Goal: Use online tool/utility: Use online tool/utility

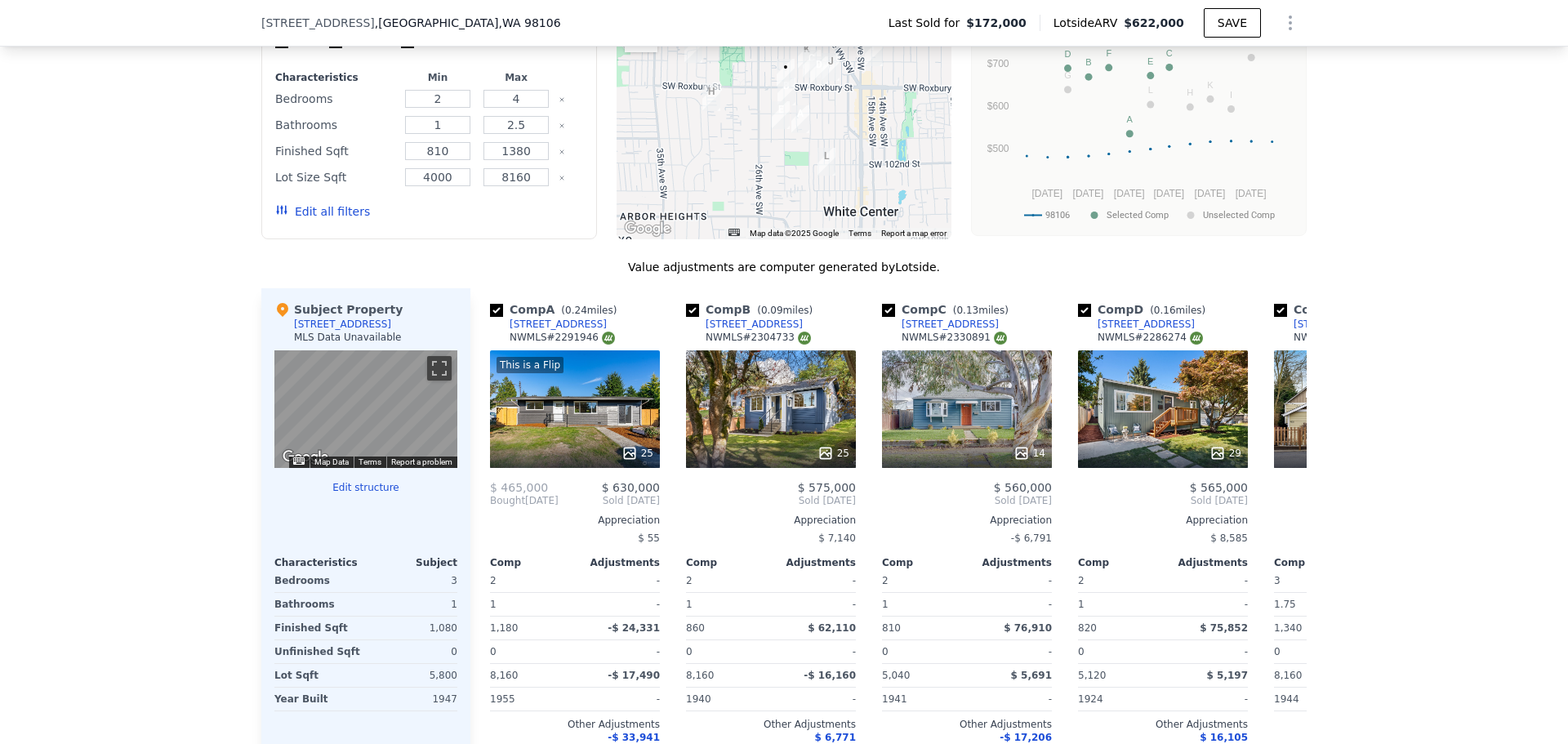
scroll to position [1137, 0]
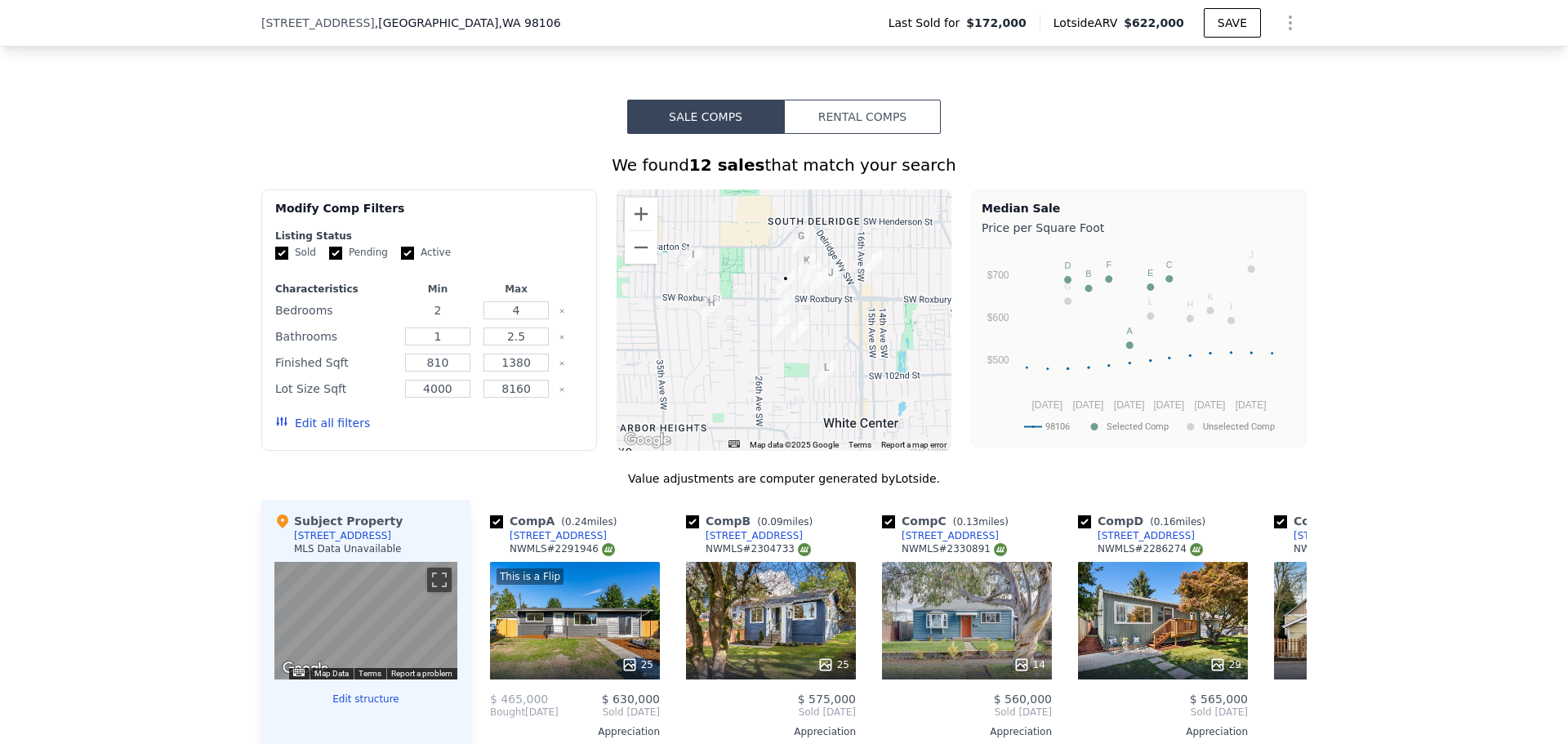
click at [441, 319] on input "2" at bounding box center [437, 310] width 65 height 18
click at [430, 319] on input "2" at bounding box center [437, 310] width 65 height 18
type input "3"
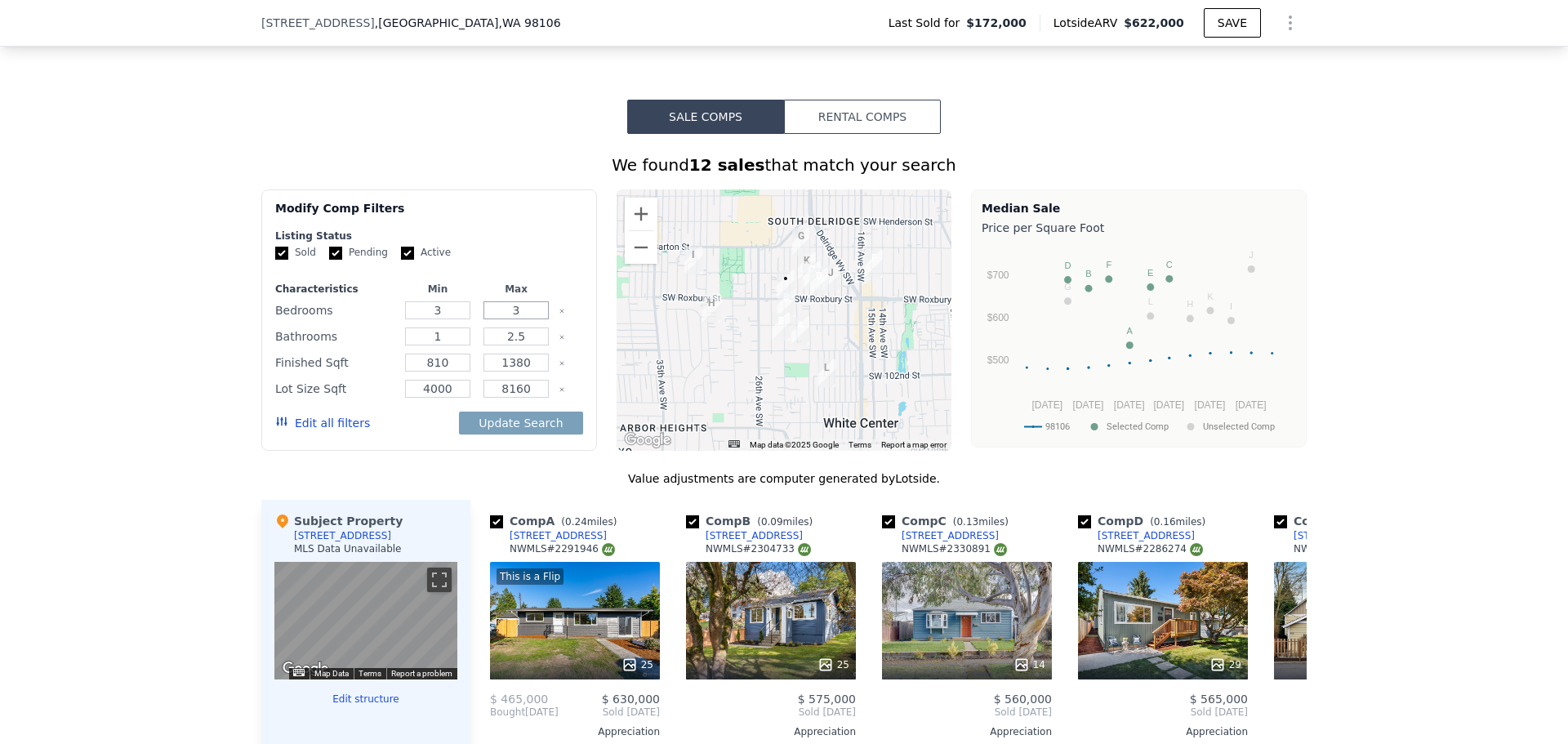
type input "3"
type input "2"
click at [126, 469] on div "We found 12 sales that match your search Filters Map Prices Modify Comp Filters…" at bounding box center [784, 582] width 1568 height 897
click at [517, 372] on input "1380" at bounding box center [515, 363] width 65 height 18
click at [511, 372] on input "1380" at bounding box center [515, 363] width 65 height 18
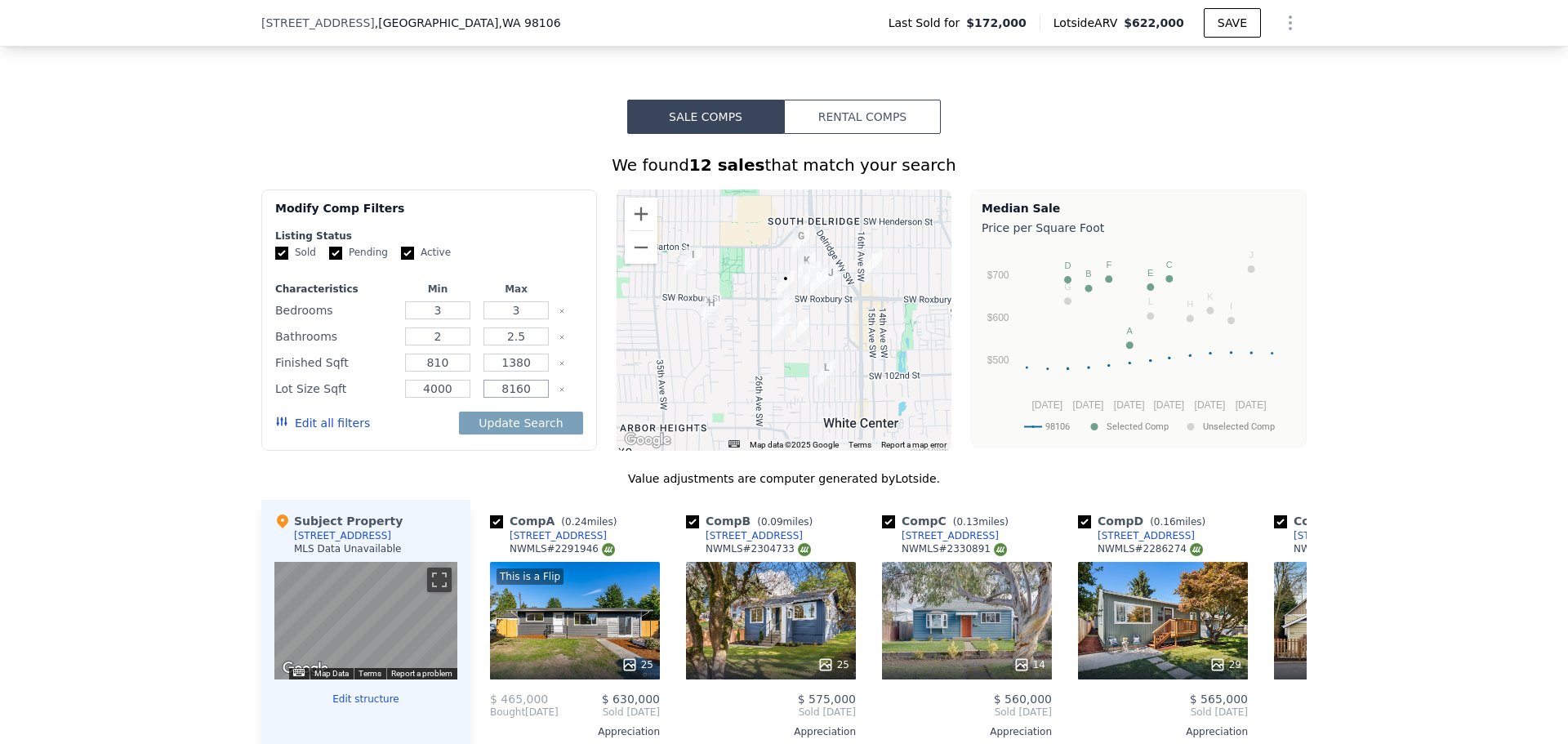
drag, startPoint x: 502, startPoint y: 401, endPoint x: 477, endPoint y: 399, distance: 25.1
click at [483, 398] on input "8160" at bounding box center [515, 389] width 65 height 18
type input "6000"
click at [496, 434] on button "Update Search" at bounding box center [520, 423] width 123 height 23
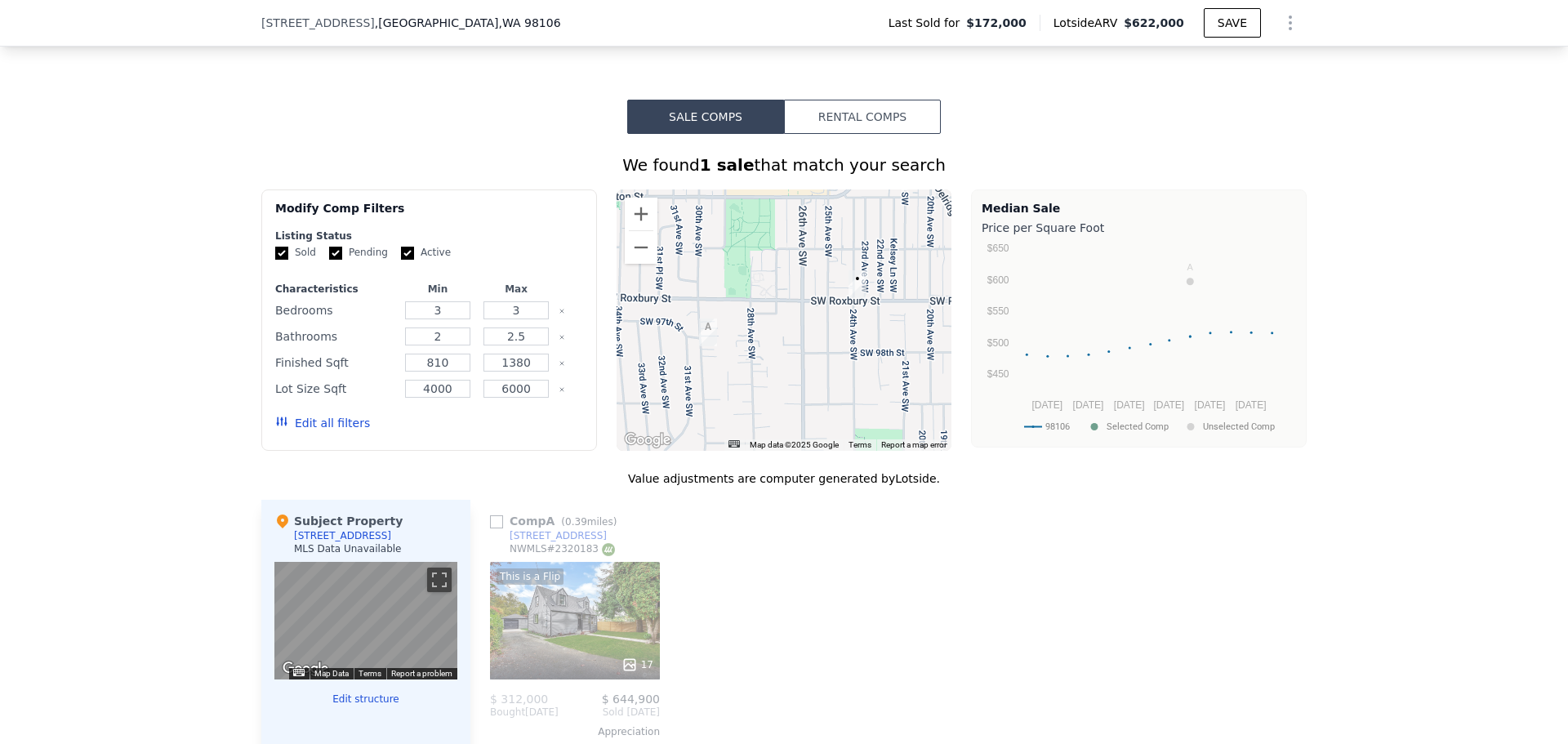
click at [115, 562] on div "We found 1 sale that match your search Filters Map Prices Modify Comp Filters L…" at bounding box center [784, 582] width 1568 height 897
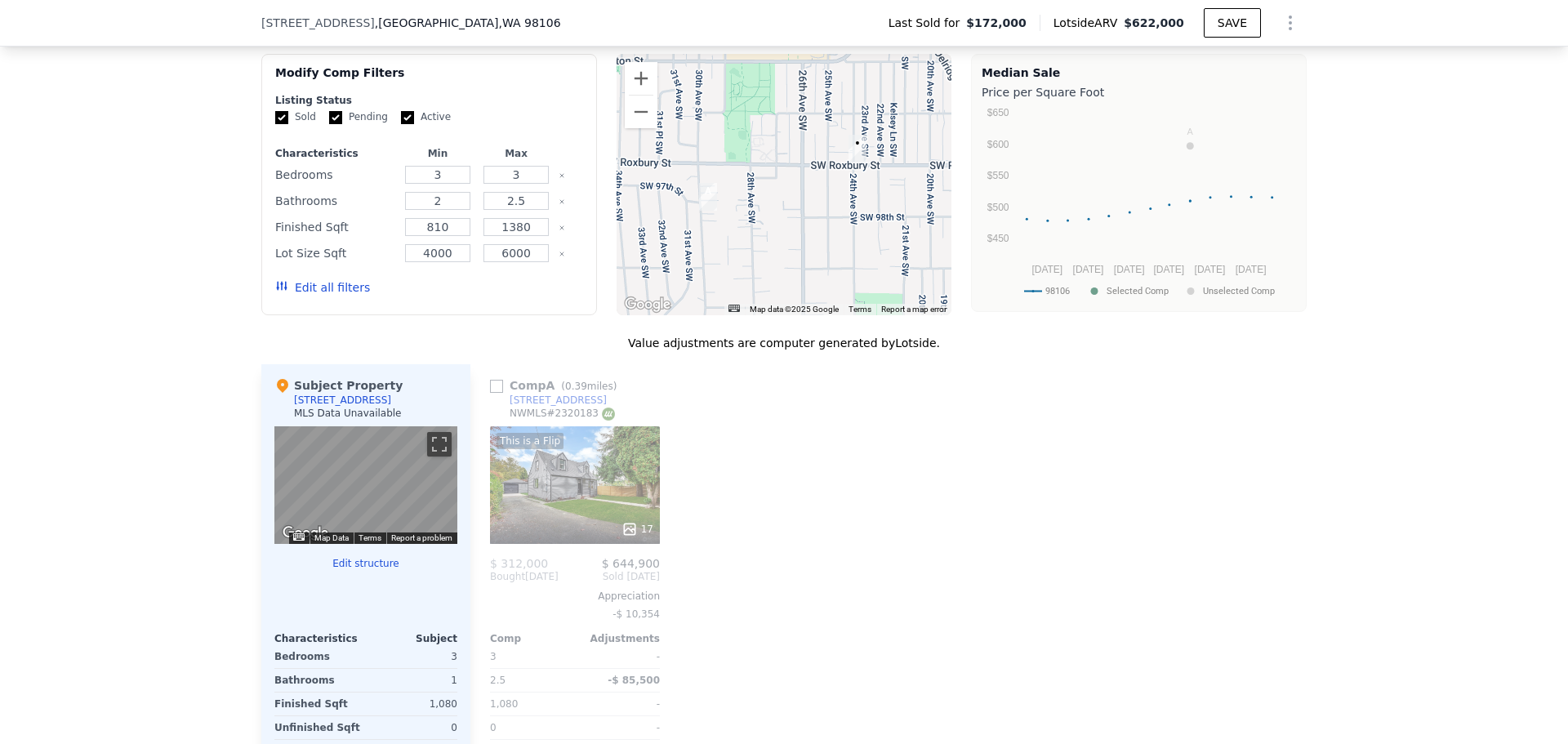
scroll to position [1219, 0]
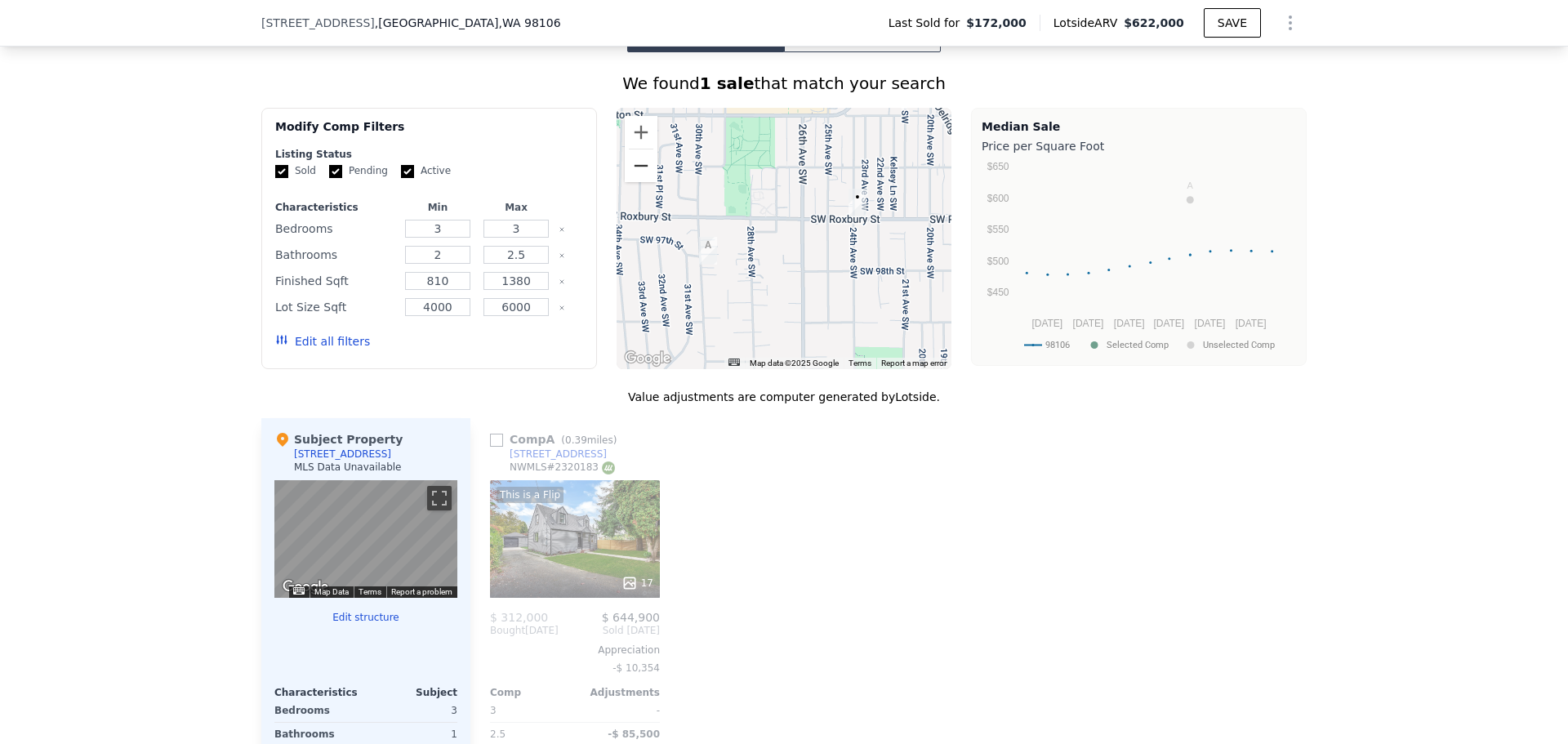
click at [637, 176] on button "Zoom out" at bounding box center [641, 166] width 33 height 33
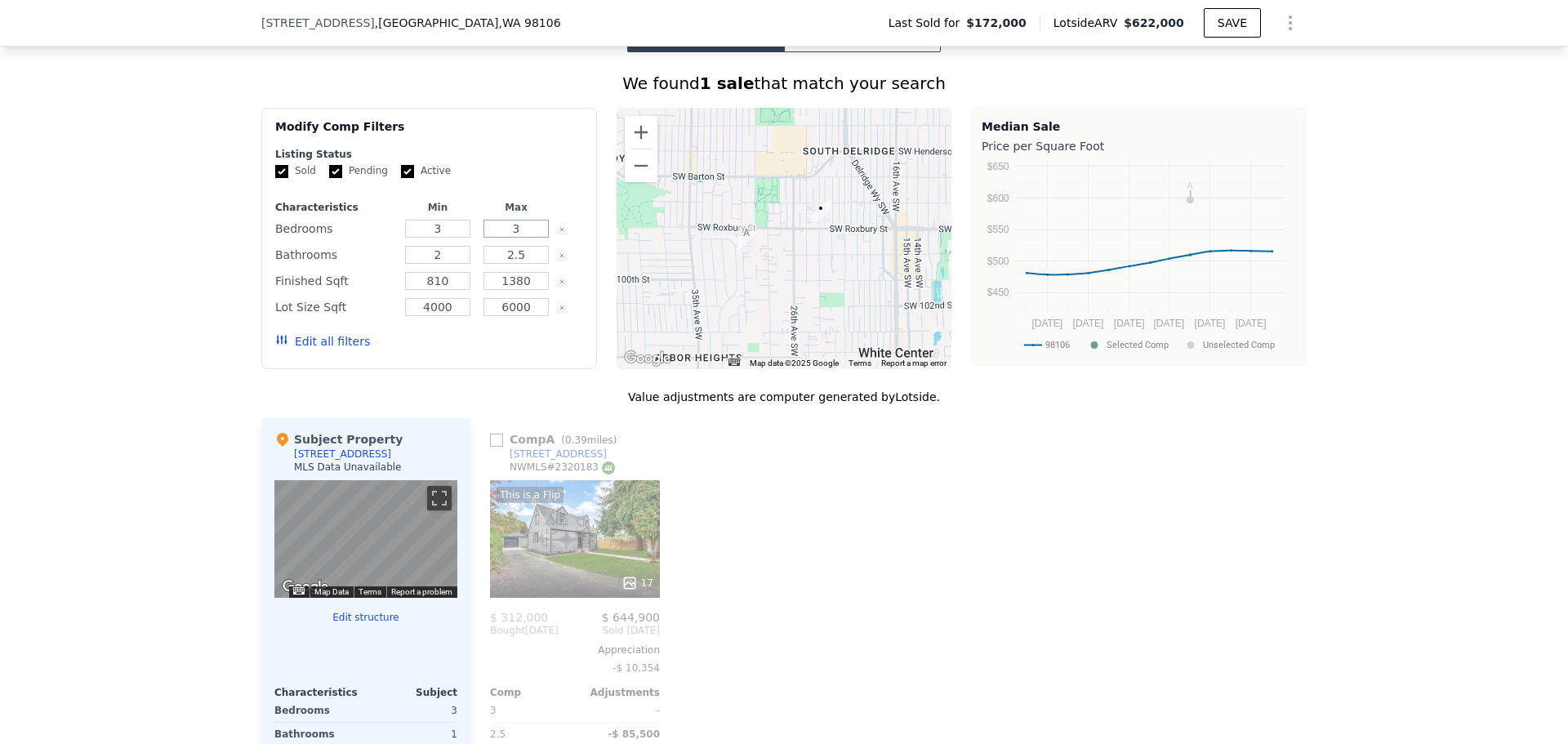
click at [514, 235] on input "3" at bounding box center [515, 229] width 65 height 18
click at [512, 238] on input "3" at bounding box center [515, 229] width 65 height 18
click at [499, 240] on div "3" at bounding box center [516, 229] width 72 height 23
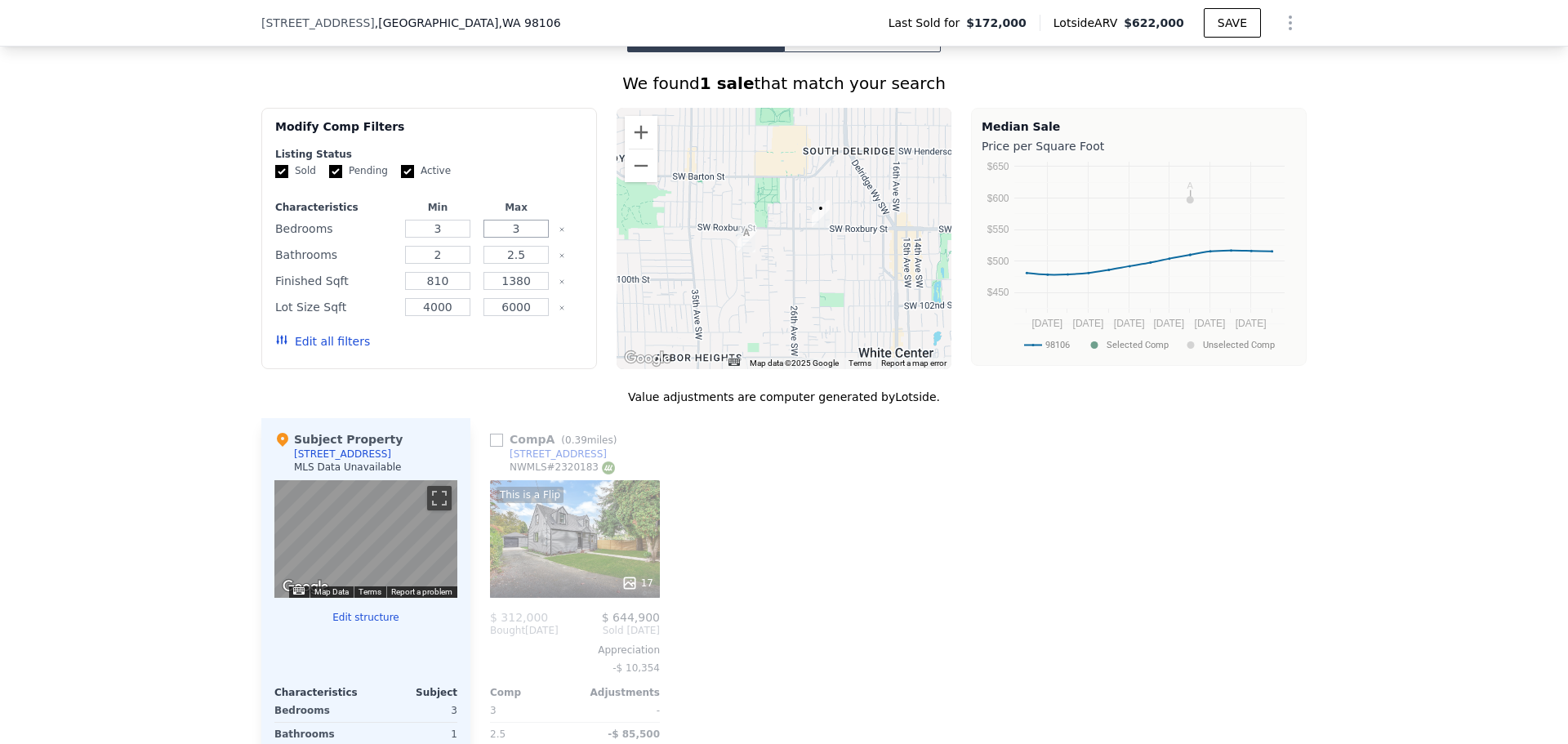
click at [502, 238] on input "3" at bounding box center [515, 229] width 65 height 18
type input "4"
click at [459, 330] on button "Update Search" at bounding box center [520, 341] width 123 height 23
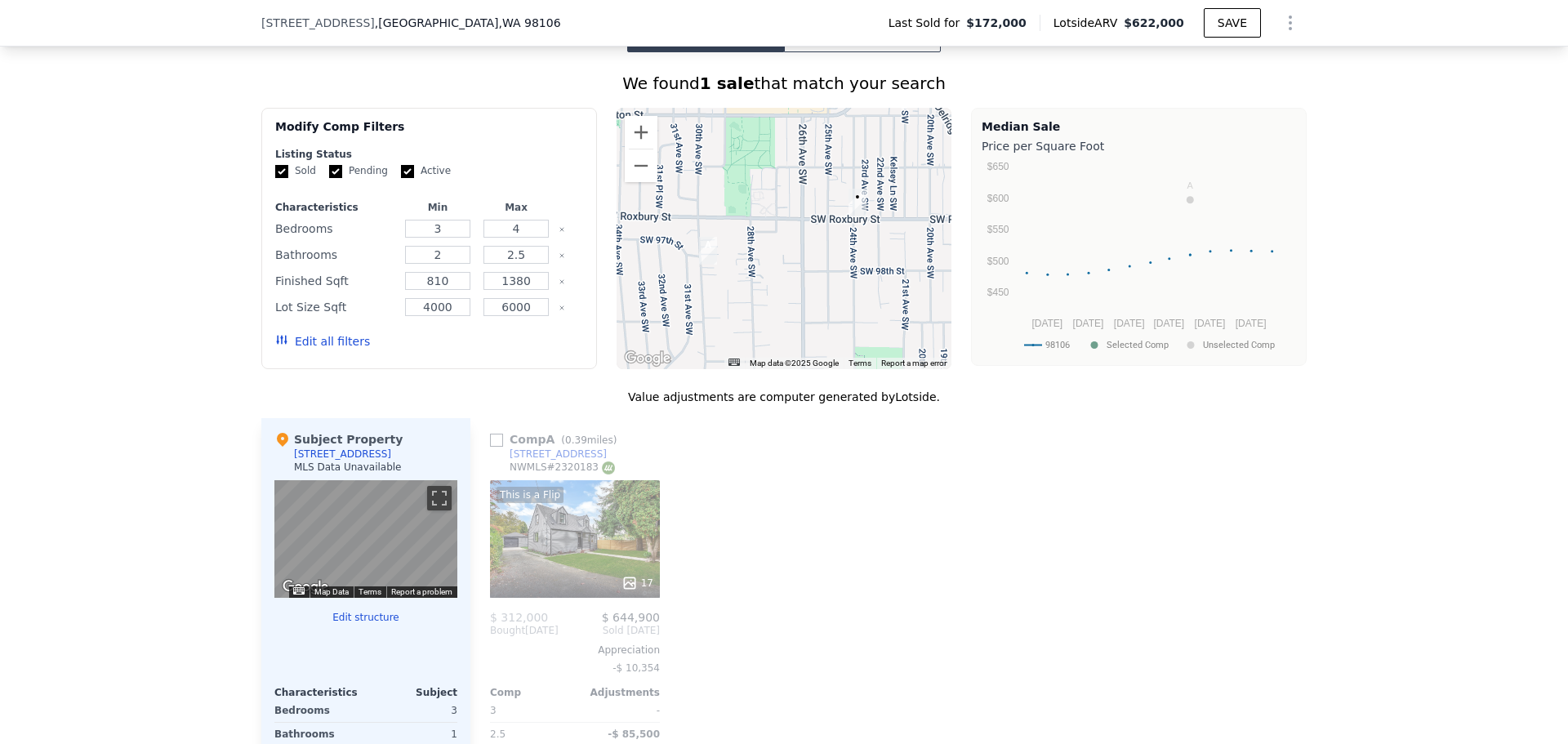
click at [535, 561] on div "This is a Flip 17" at bounding box center [574, 538] width 170 height 117
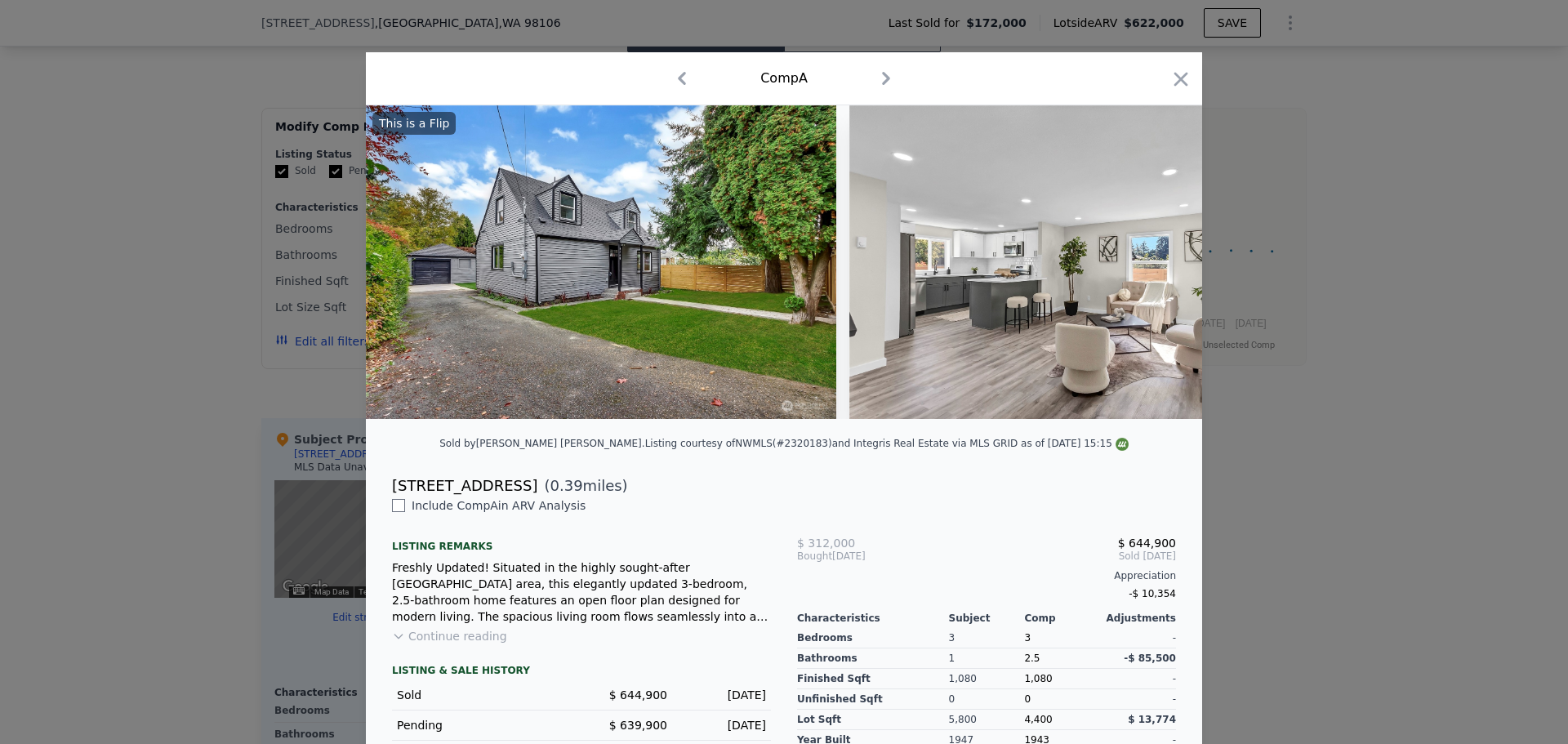
click at [470, 644] on button "Continue reading" at bounding box center [450, 636] width 115 height 16
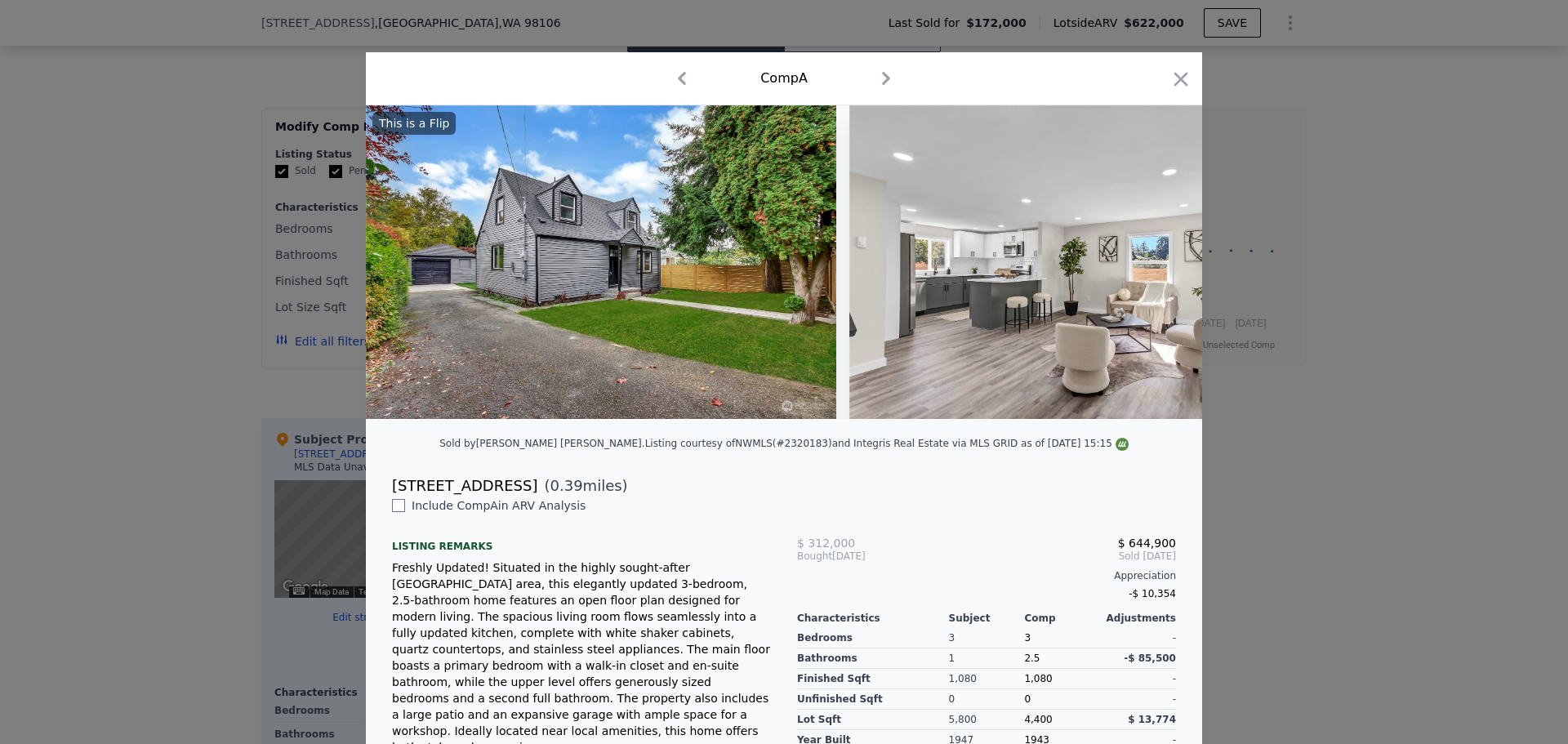
scroll to position [82, 0]
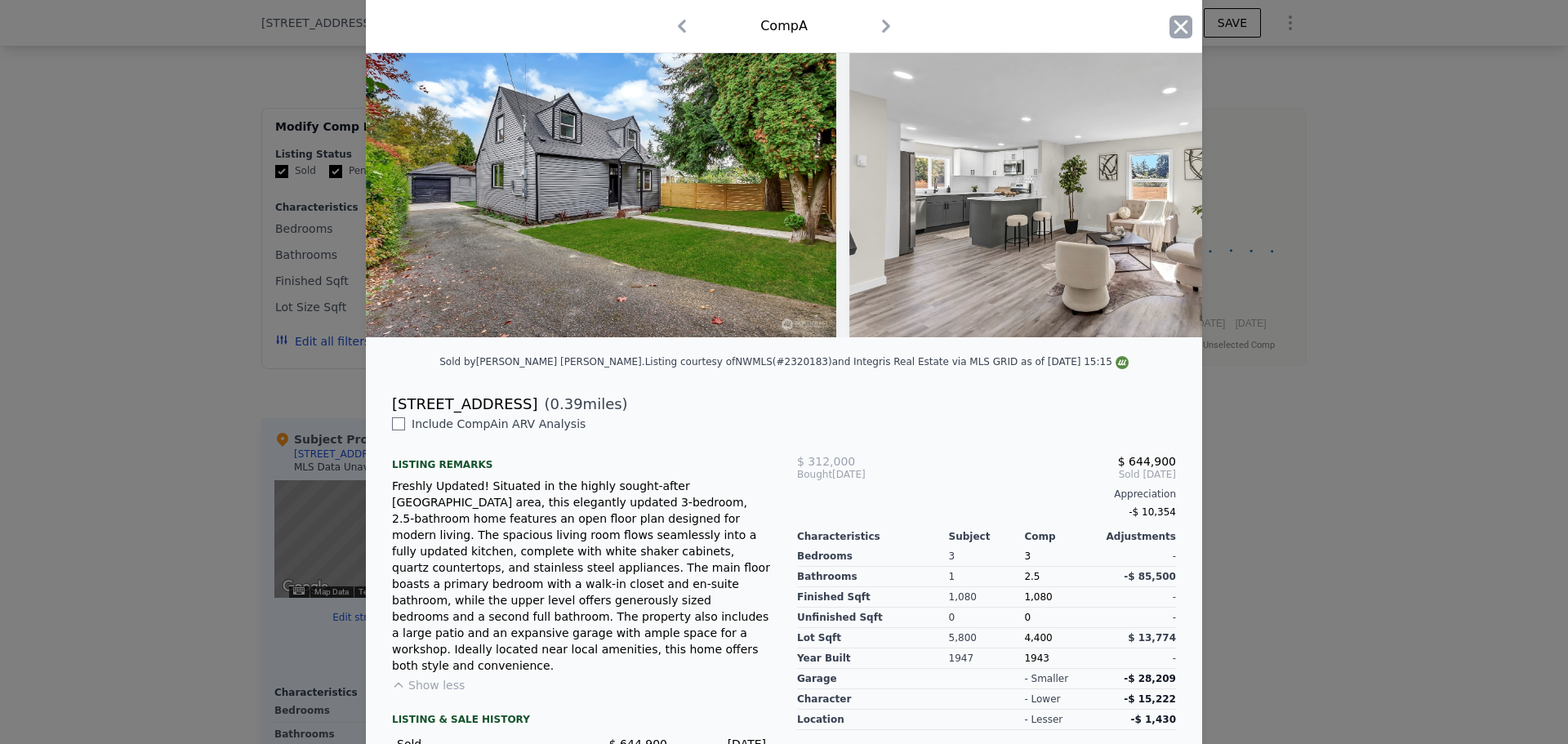
click at [1183, 27] on icon "button" at bounding box center [1181, 27] width 23 height 23
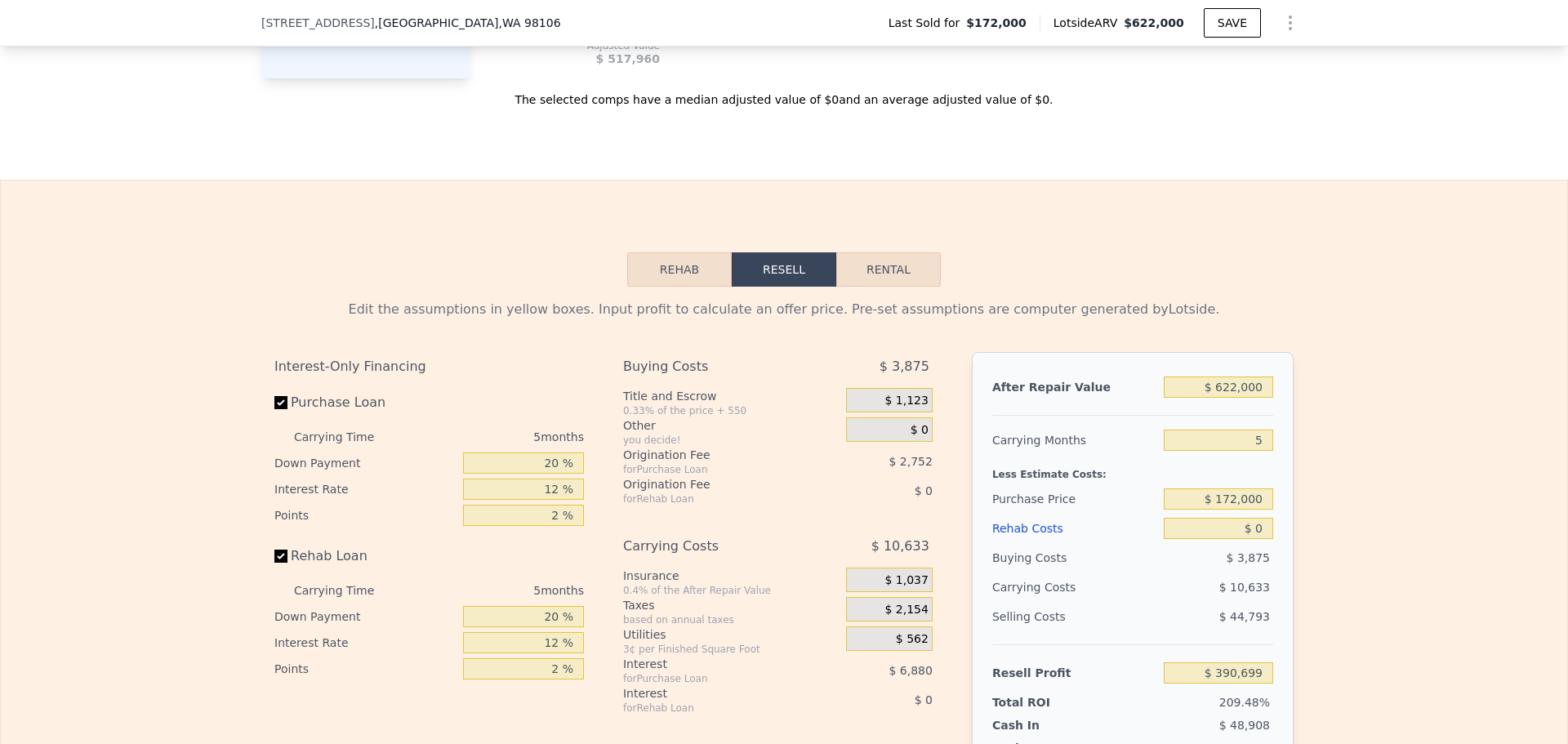
scroll to position [2198, 0]
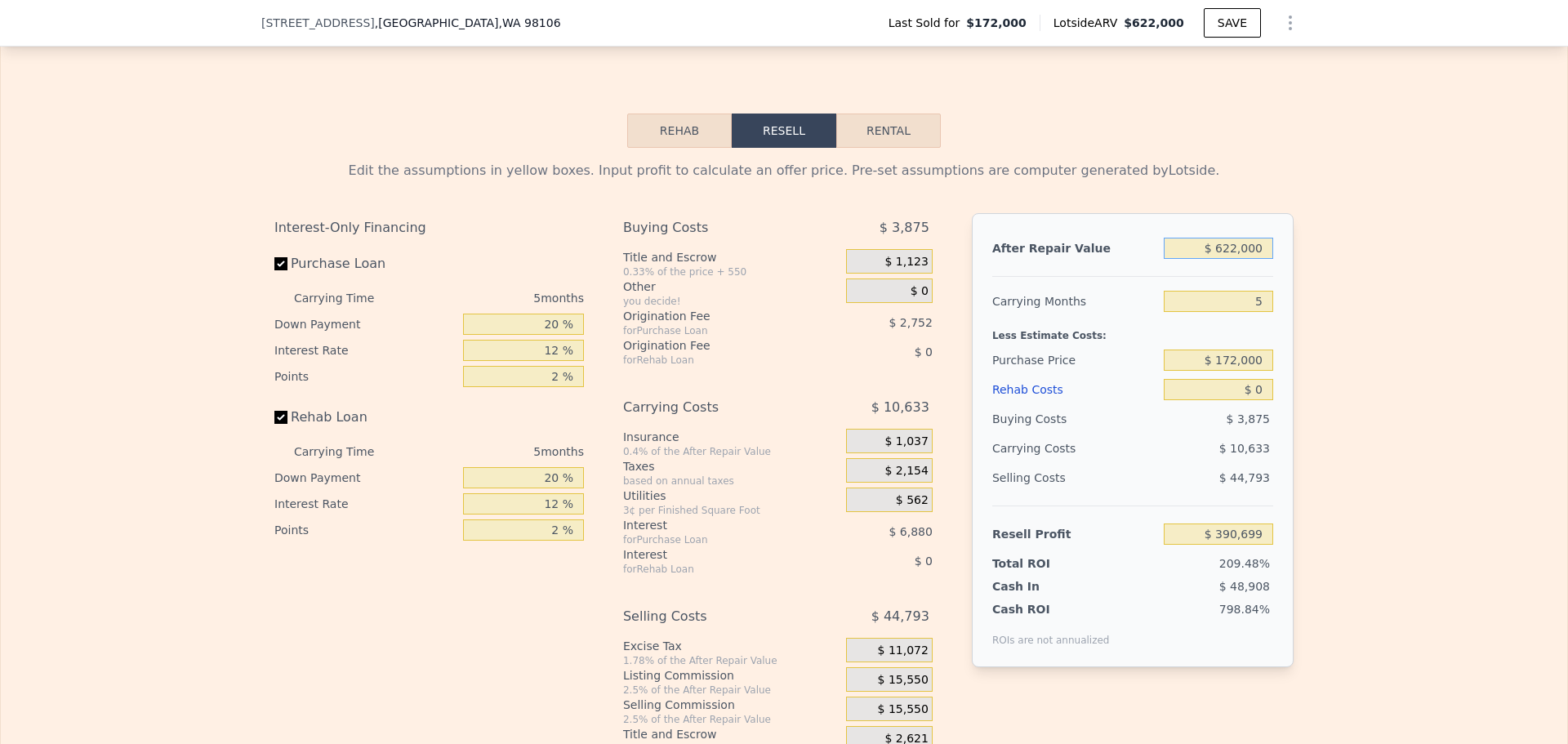
click at [1229, 257] on input "$ 622,000" at bounding box center [1218, 249] width 109 height 21
type input "$ 62,000"
type input "-$ 128,534"
type input "$ 632,000"
type input "$ 399,971"
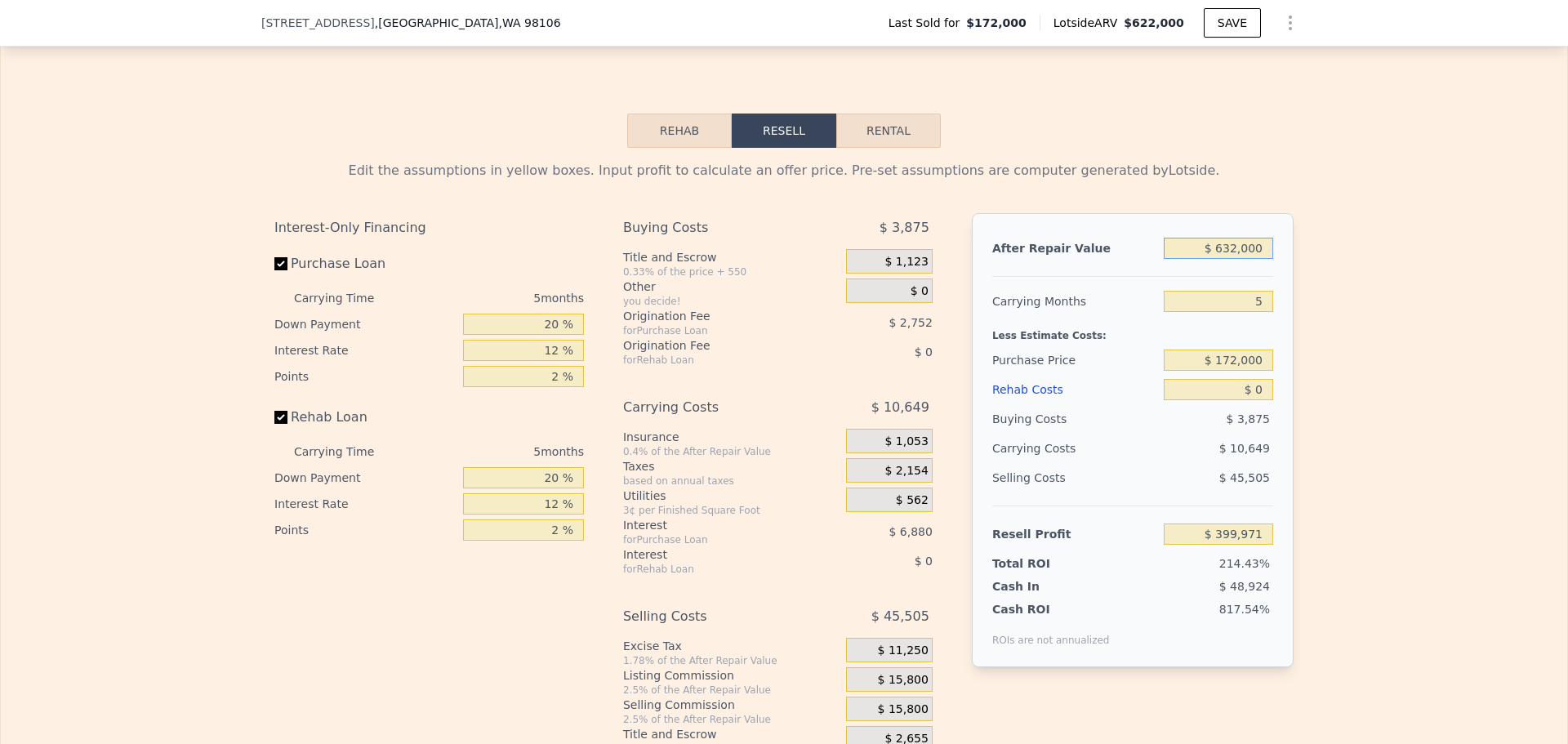
type input "$ 632,000"
click at [1398, 320] on div "Edit the assumptions in yellow boxes. Input profit to calculate an offer price.…" at bounding box center [784, 451] width 1566 height 607
click at [1263, 312] on input "5" at bounding box center [1218, 301] width 109 height 21
click at [1223, 369] on input "$ 172,000" at bounding box center [1218, 360] width 109 height 21
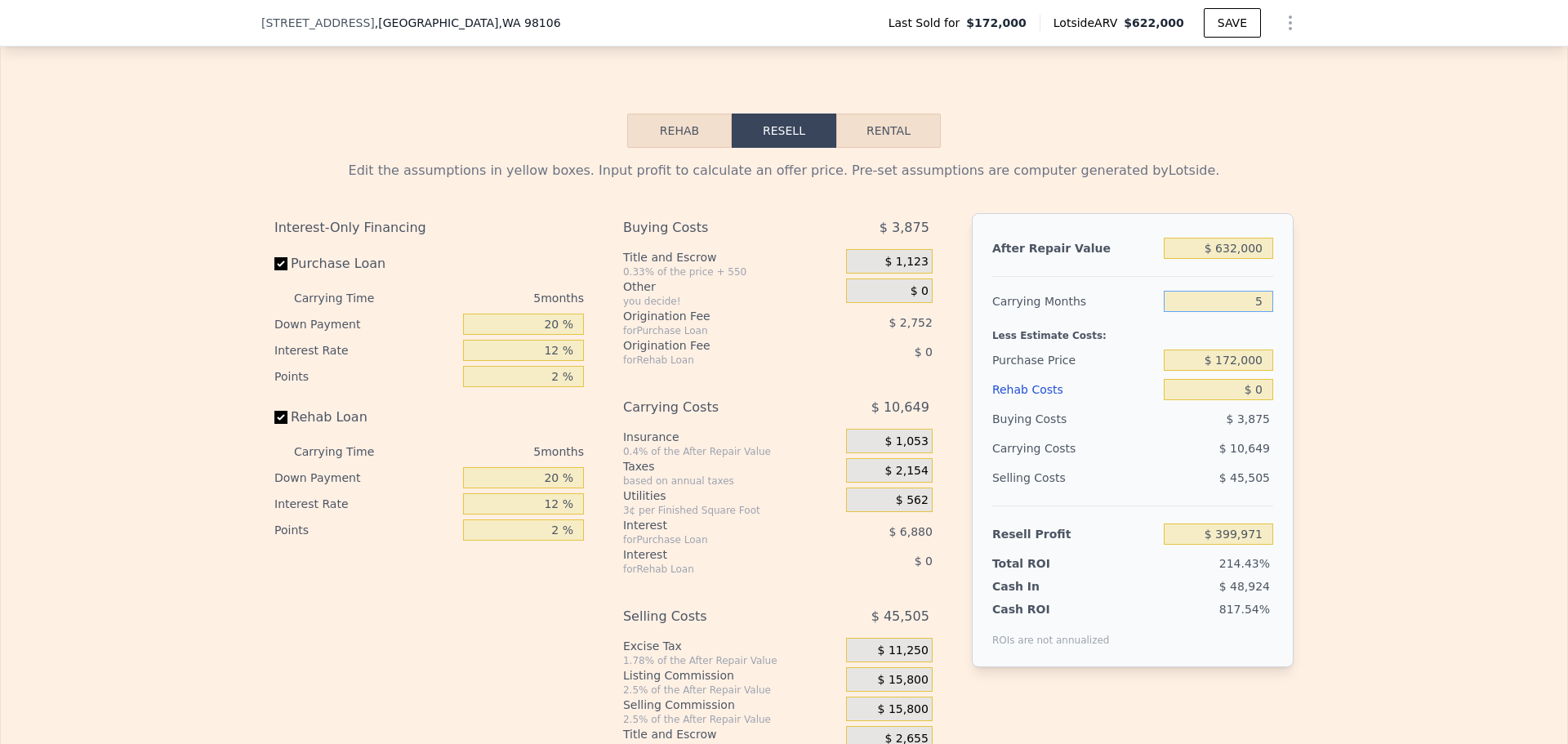
click at [1253, 312] on input "5" at bounding box center [1218, 301] width 109 height 21
type input "6"
type input "$ 397,841"
type input "6"
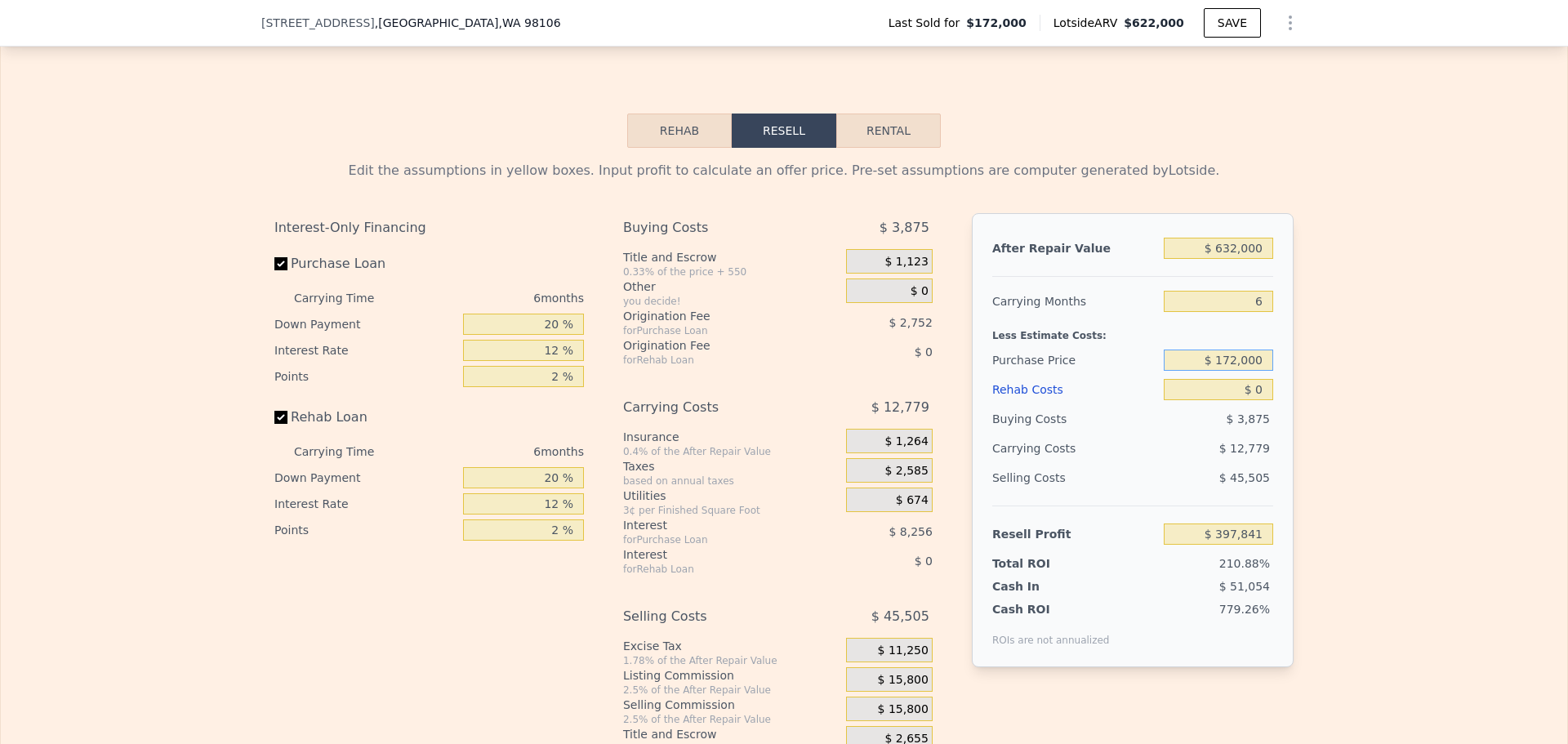
click at [1233, 367] on input "$ 172,000" at bounding box center [1218, 360] width 109 height 21
type input "$ 315"
type input "$ 581,083"
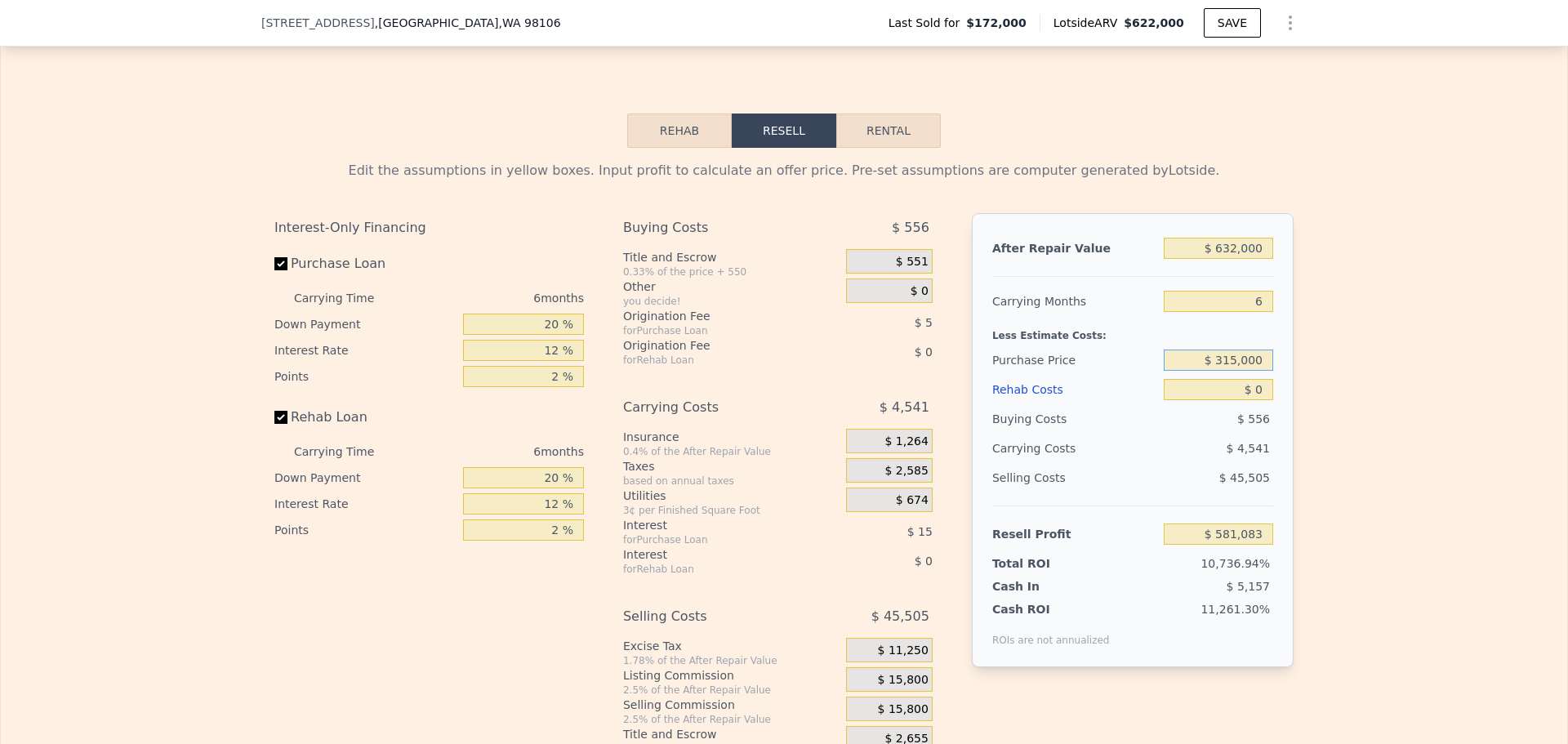
type input "$ 315,000"
type input "$ 245,213"
click at [1258, 400] on input "$ 0" at bounding box center [1218, 390] width 109 height 21
type input "$ 1"
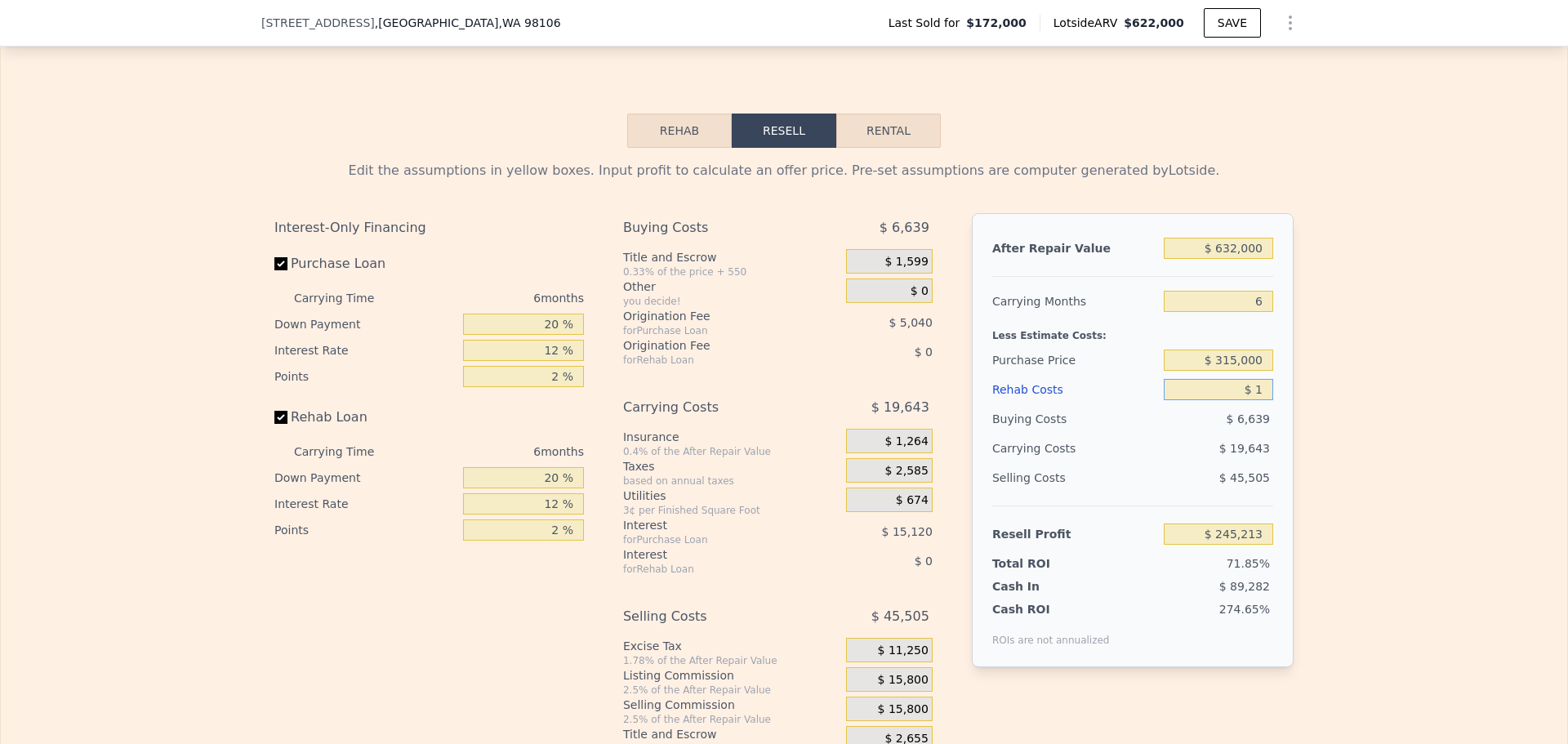
type input "$ 245,212"
type input "$ 10"
type input "$ 245,203"
type input "$ 100"
type input "$ 245,105"
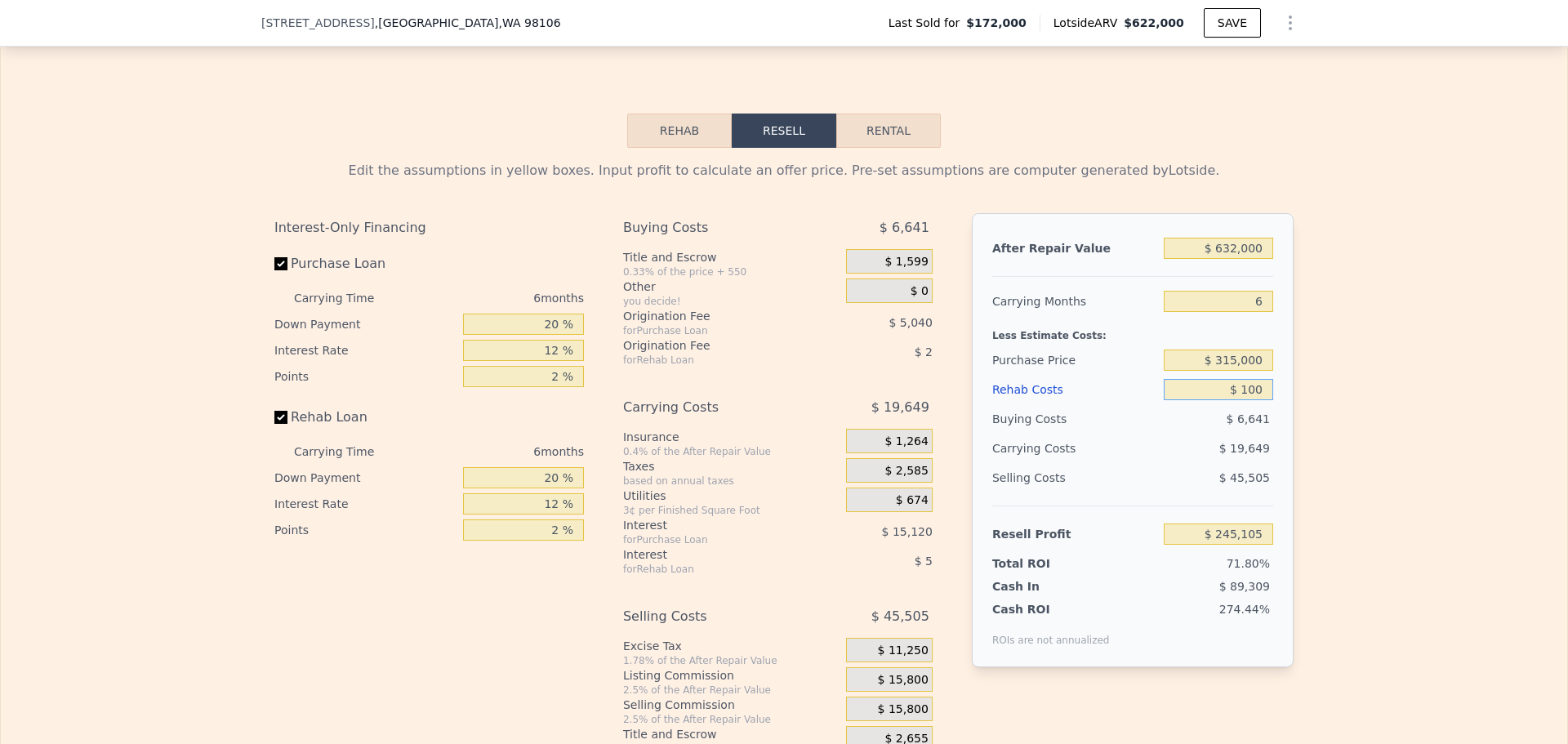
type input "$ 1,000"
type input "$ 244,149"
type input "$ 10,000"
type input "$ 234,573"
type input "$ 100,000"
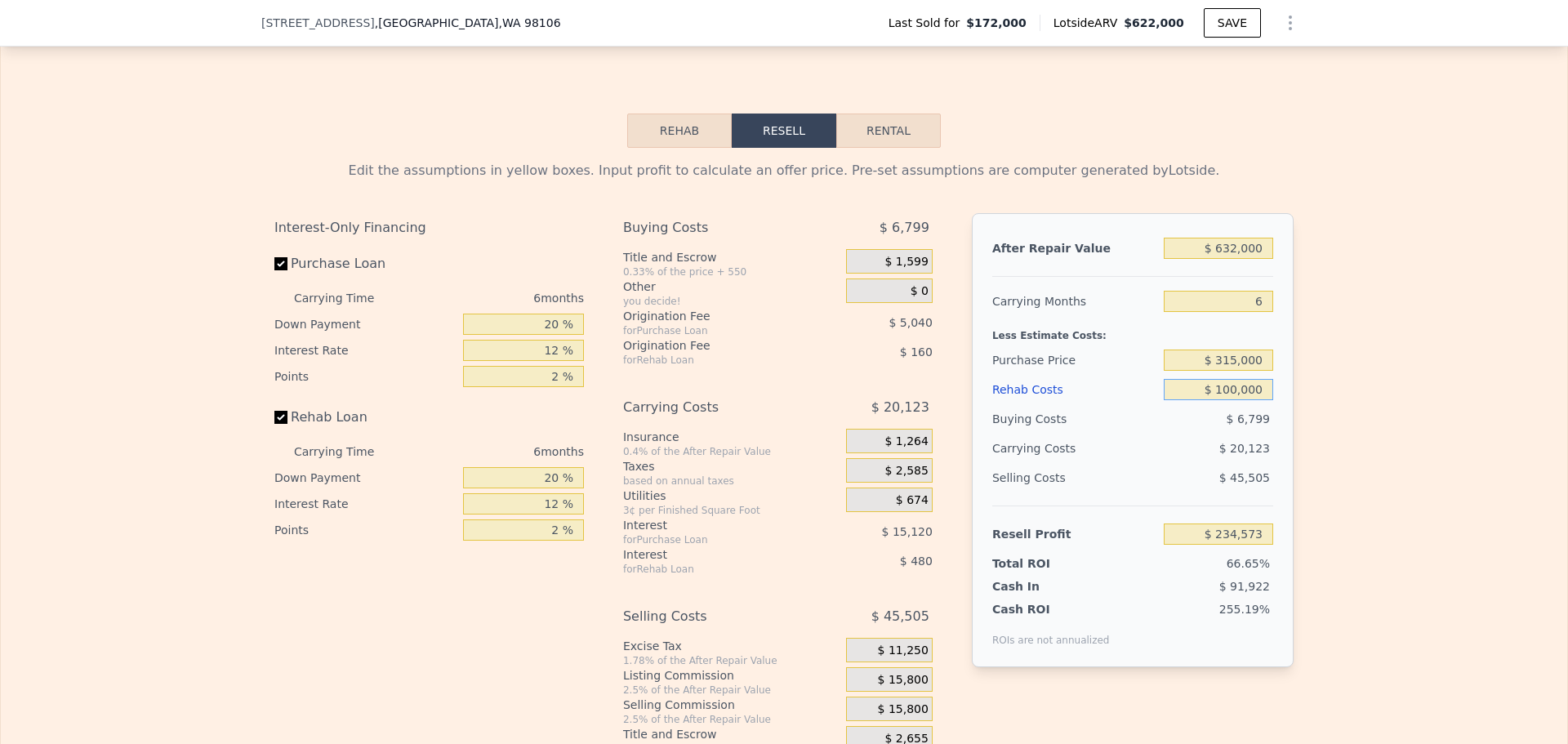
type input "$ 138,813"
type input "$ 100,000"
click at [1305, 406] on div "Edit the assumptions in yellow boxes. Input profit to calculate an offer price.…" at bounding box center [784, 451] width 1566 height 607
click at [1222, 312] on input "6" at bounding box center [1218, 301] width 109 height 21
type input "6"
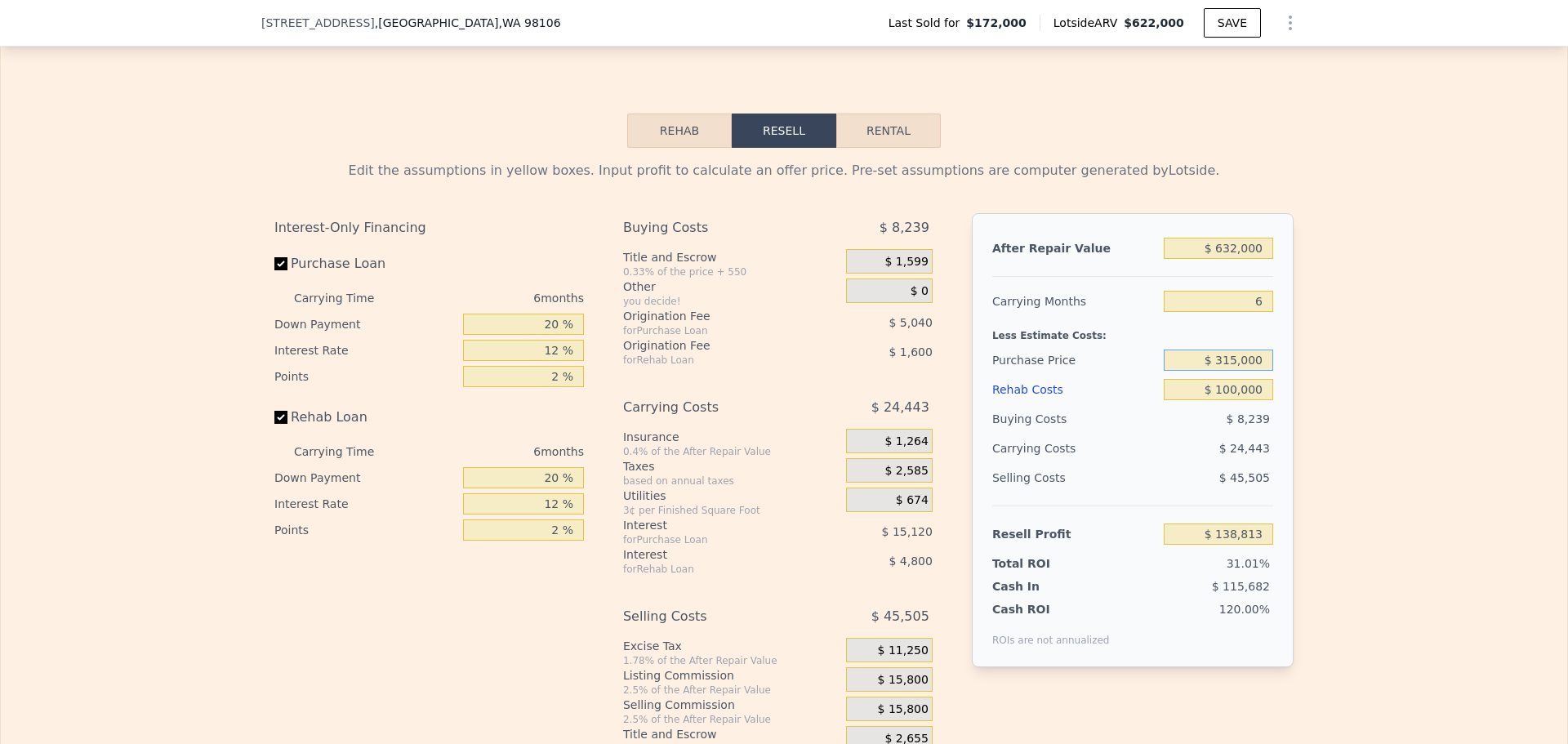
click at [1244, 371] on input "$ 315,000" at bounding box center [1218, 360] width 109 height 21
click at [1229, 368] on input "$ 315,000" at bounding box center [1218, 360] width 109 height 21
type input "$ 360,000"
type input "$ 90,783"
click at [1294, 395] on div "Edit the assumptions in yellow boxes. Input profit to calculate an offer price.…" at bounding box center [784, 451] width 1045 height 607
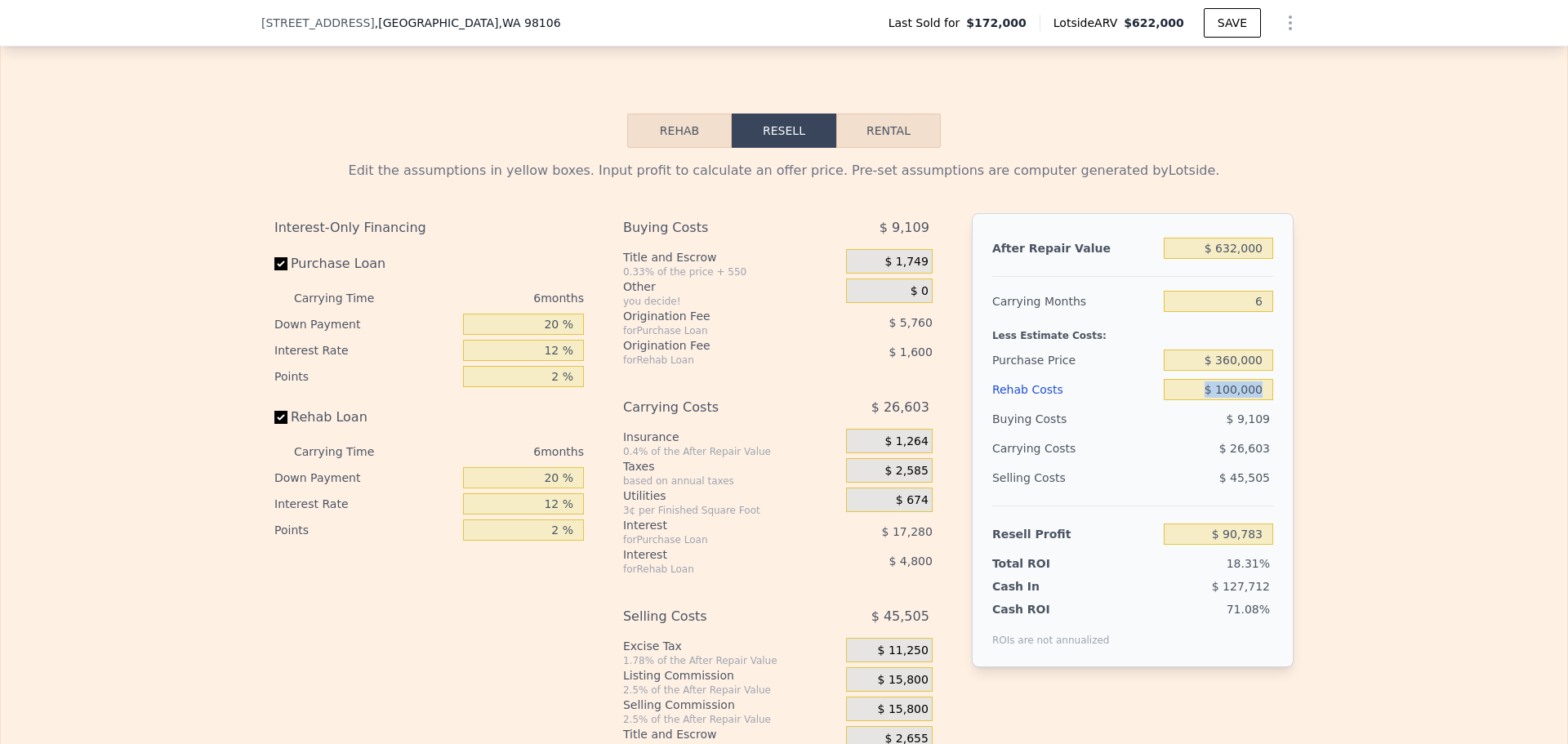
click at [1294, 395] on div "Edit the assumptions in yellow boxes. Input profit to calculate an offer price.…" at bounding box center [784, 451] width 1045 height 607
click at [1250, 400] on input "$ 100,000" at bounding box center [1218, 390] width 109 height 21
